Goal: Find contact information: Find contact information

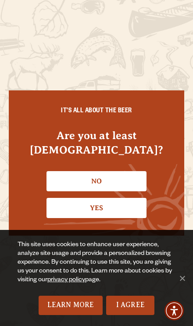
click at [133, 208] on link "Yes" at bounding box center [96, 208] width 100 height 20
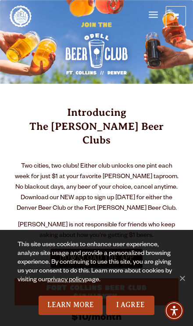
click at [130, 309] on link "I Agree" at bounding box center [130, 304] width 48 height 19
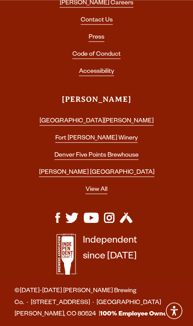
scroll to position [1741, 0]
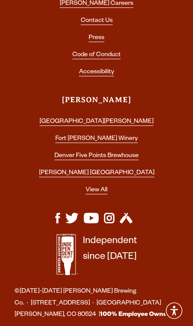
click at [114, 125] on link "[GEOGRAPHIC_DATA][PERSON_NAME]" at bounding box center [96, 121] width 114 height 7
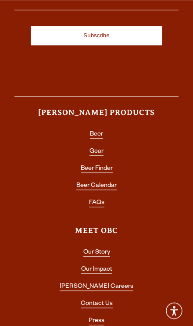
scroll to position [6118, 0]
click at [92, 300] on link "Contact Us" at bounding box center [97, 303] width 32 height 7
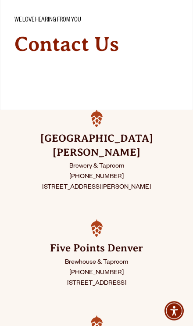
scroll to position [103, 0]
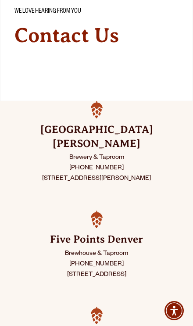
click at [107, 152] on p "Brewery & Taproom [PHONE_NUMBER] [STREET_ADDRESS][PERSON_NAME]" at bounding box center [96, 168] width 162 height 32
click at [103, 155] on p "Brewery & Taproom [PHONE_NUMBER] [STREET_ADDRESS][PERSON_NAME]" at bounding box center [96, 168] width 162 height 32
click at [100, 152] on p "Brewery & Taproom [PHONE_NUMBER] [STREET_ADDRESS][PERSON_NAME]" at bounding box center [96, 168] width 162 height 32
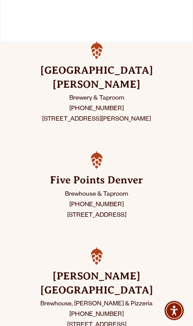
scroll to position [164, 0]
